Goal: Task Accomplishment & Management: Manage account settings

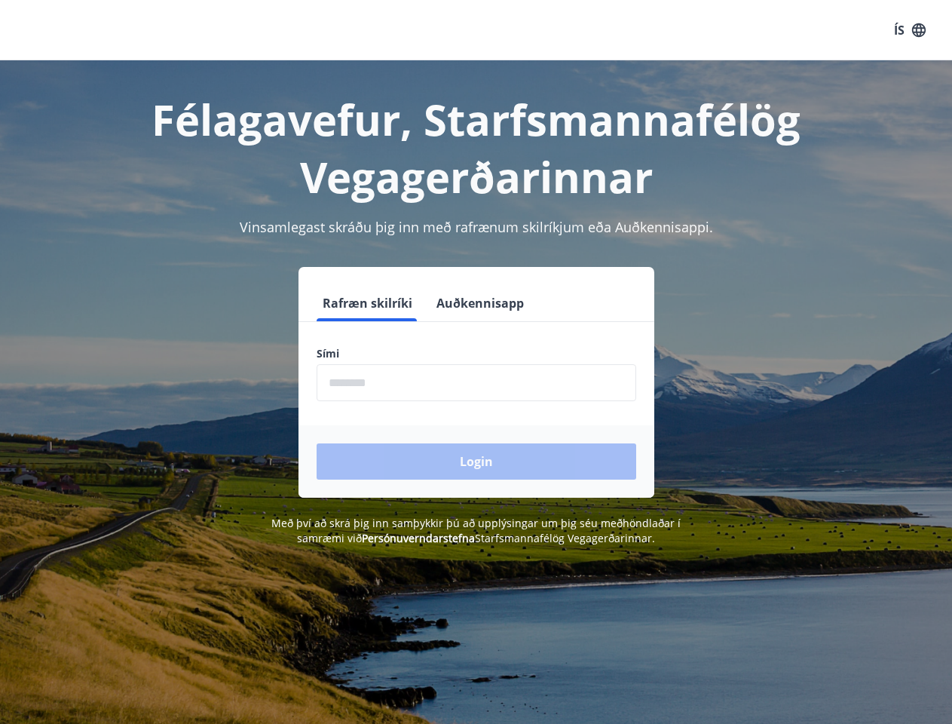
click at [476, 362] on div "Sími ​" at bounding box center [477, 373] width 320 height 55
click at [910, 30] on button "ÍS" at bounding box center [910, 30] width 48 height 27
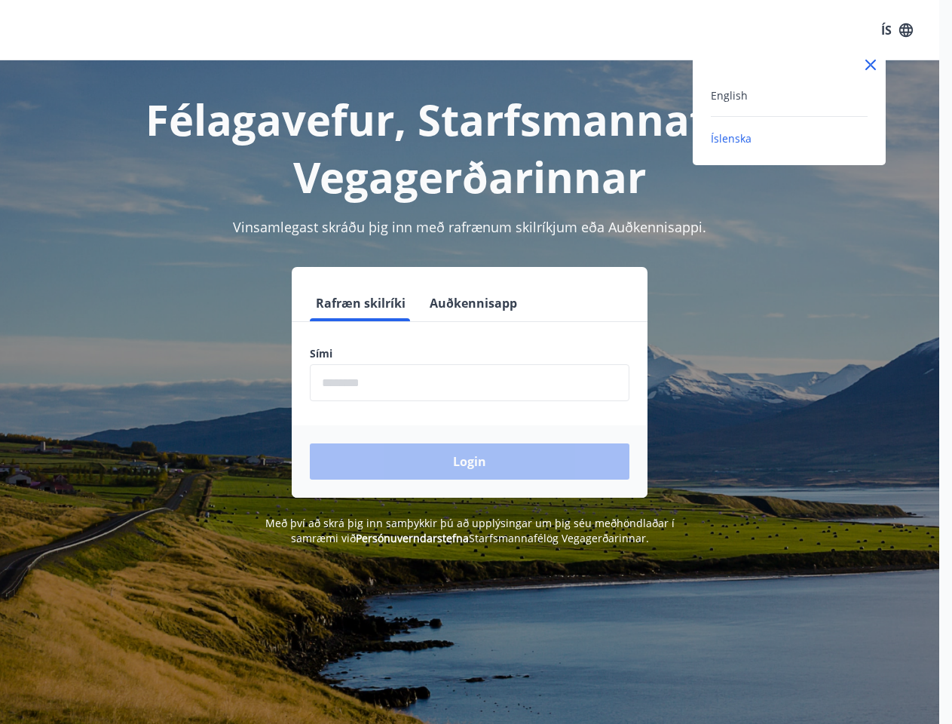
click at [366, 303] on div at bounding box center [476, 362] width 952 height 724
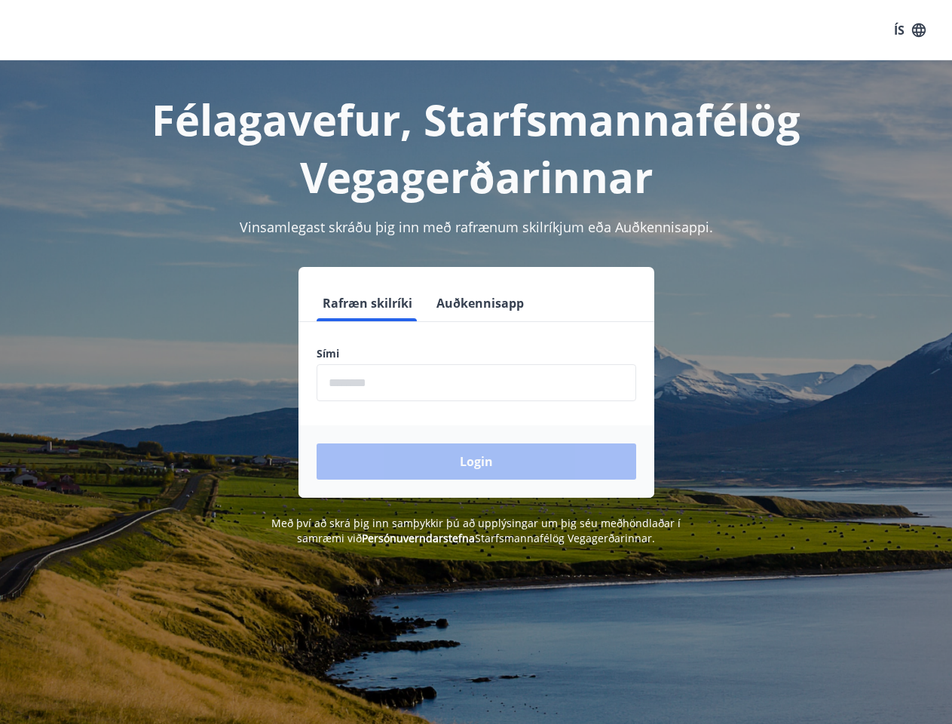
click at [478, 303] on button "Auðkennisapp" at bounding box center [480, 303] width 100 height 36
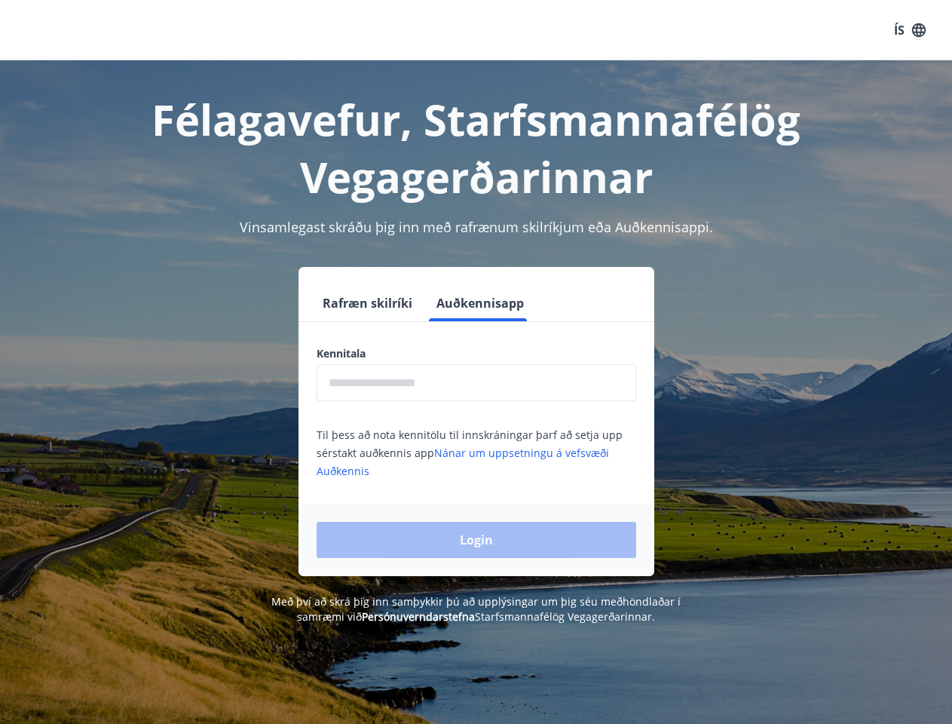
click at [476, 382] on input "text" at bounding box center [477, 382] width 320 height 37
click at [396, 537] on div "Login" at bounding box center [477, 540] width 356 height 72
